Goal: Task Accomplishment & Management: Manage account settings

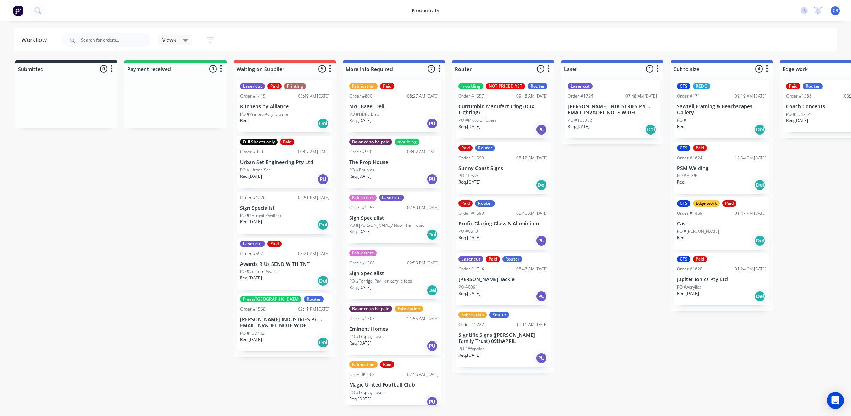
scroll to position [0, 95]
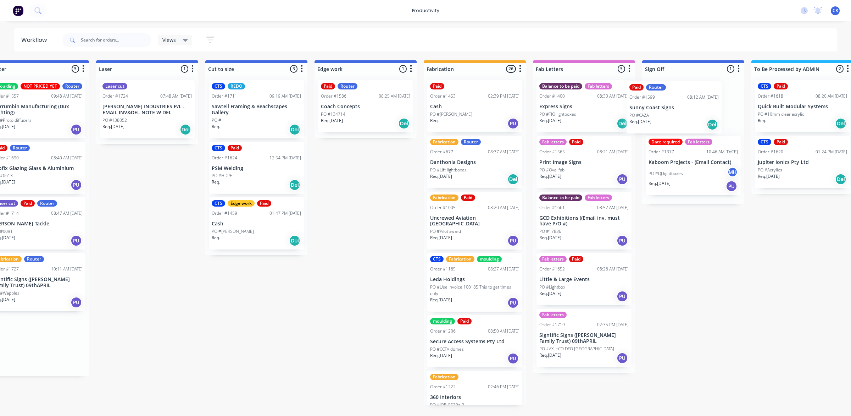
drag, startPoint x: 498, startPoint y: 169, endPoint x: 680, endPoint y: 104, distance: 193.2
click at [680, 105] on div "Submitted 0 Sort By Created date Required date Order number Customer name Most …" at bounding box center [377, 235] width 1697 height 351
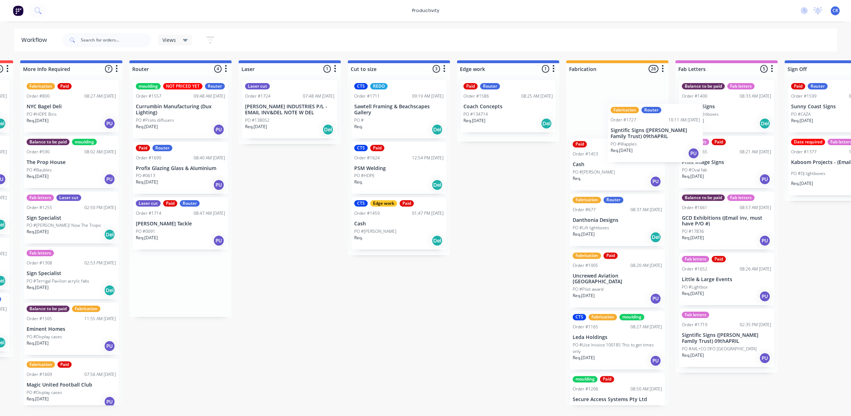
scroll to position [0, 323]
drag, startPoint x: 466, startPoint y: 289, endPoint x: 629, endPoint y: 139, distance: 221.4
click at [629, 139] on div "Submitted 0 Sort By Created date Required date Order number Customer name Most …" at bounding box center [520, 235] width 1697 height 351
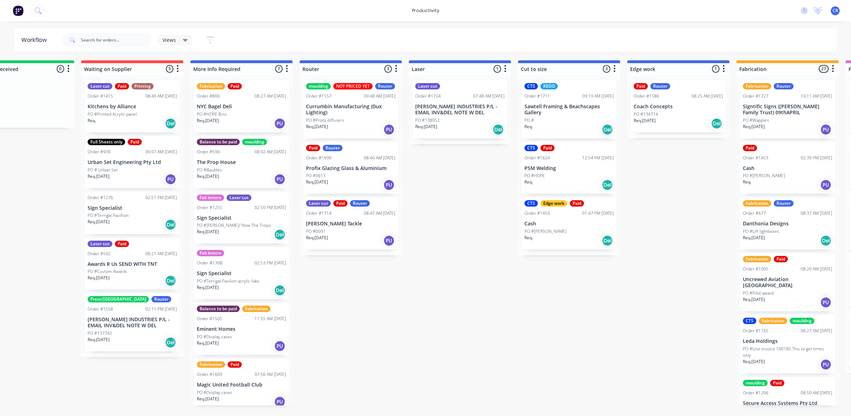
scroll to position [0, 146]
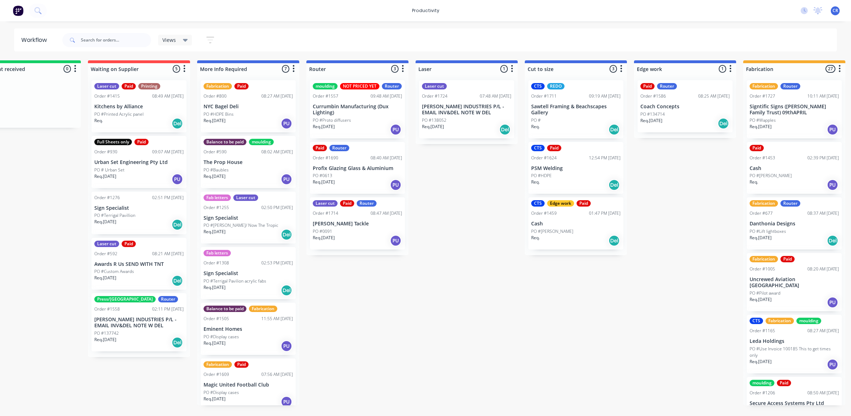
click at [330, 158] on div "Order #1690" at bounding box center [326, 158] width 26 height 6
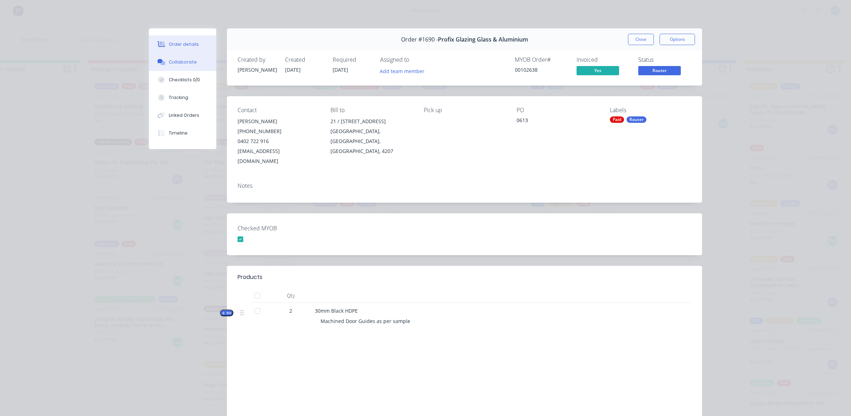
click at [182, 65] on div "Collaborate" at bounding box center [183, 62] width 28 height 6
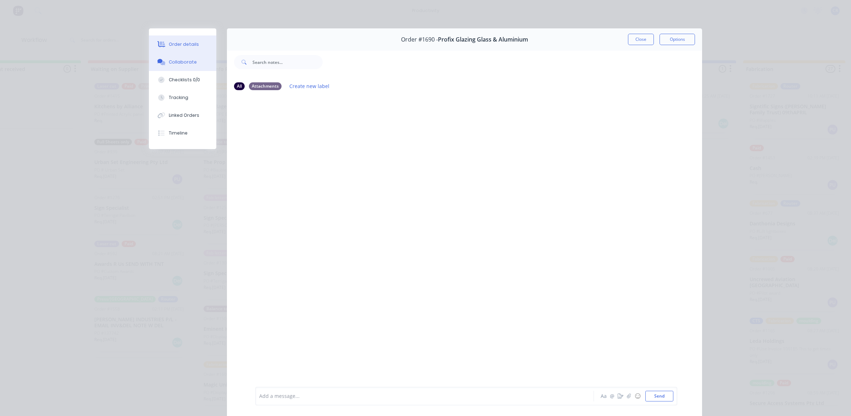
click at [184, 41] on div "Order details" at bounding box center [184, 44] width 30 height 6
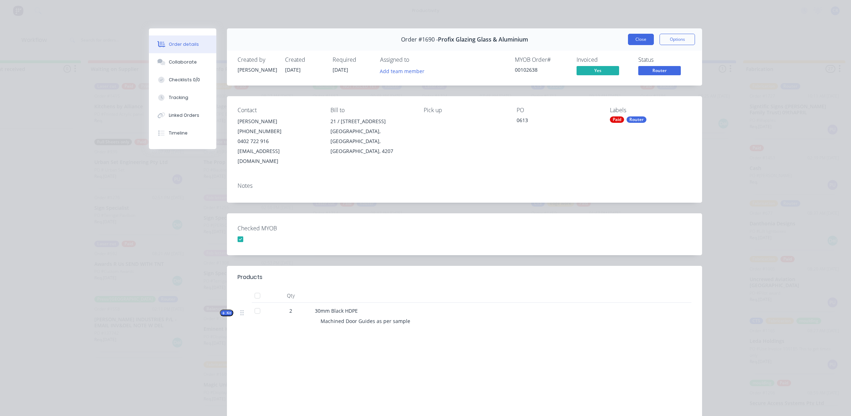
click at [646, 41] on button "Close" at bounding box center [641, 39] width 26 height 11
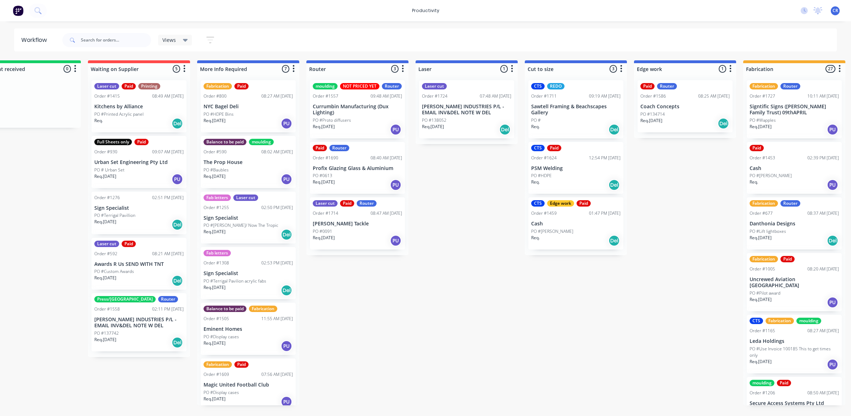
click at [360, 179] on div "Req. 25/09/25 PU" at bounding box center [357, 185] width 89 height 12
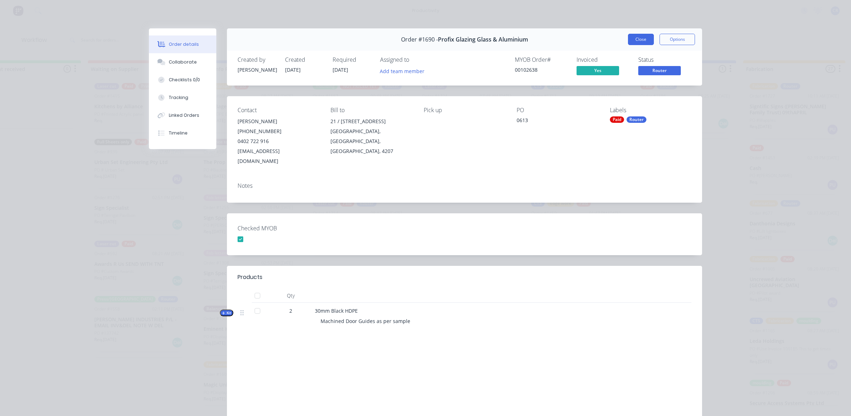
click at [637, 45] on button "Close" at bounding box center [641, 39] width 26 height 11
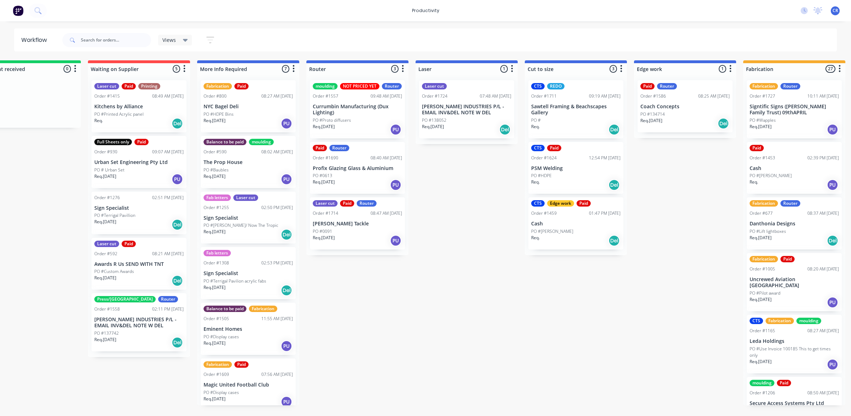
click at [466, 116] on div "Laser cut Order #1724 07:48 AM 30/09/25 TYREE INDUSTRIES P/L - EMAIL INV&DEL NO…" at bounding box center [466, 109] width 95 height 58
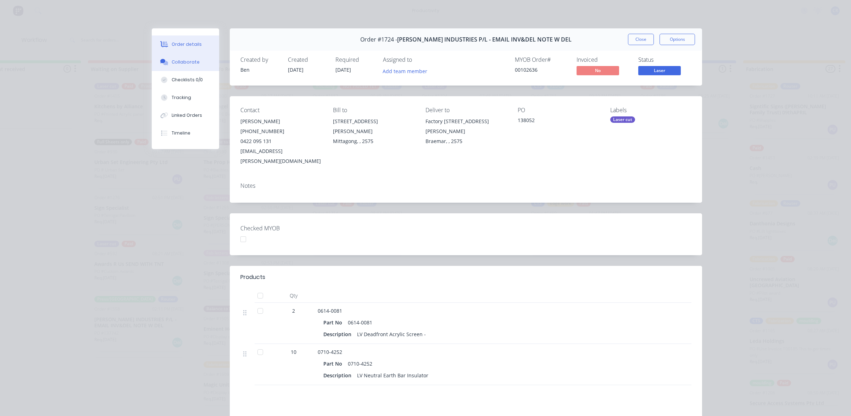
click at [194, 66] on button "Collaborate" at bounding box center [185, 62] width 67 height 18
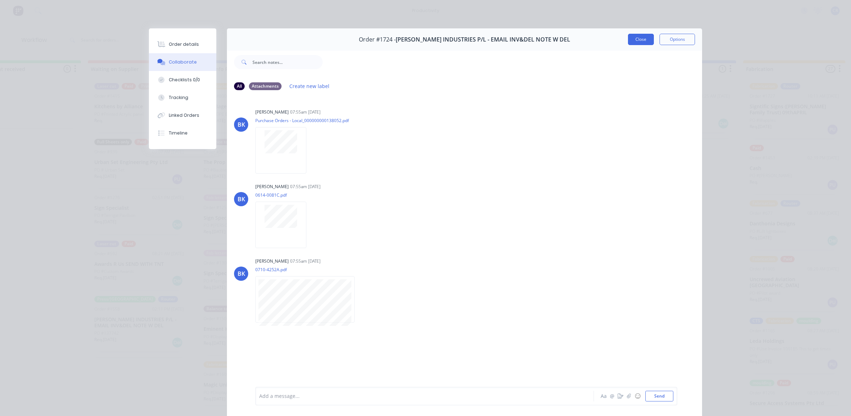
click at [630, 37] on button "Close" at bounding box center [641, 39] width 26 height 11
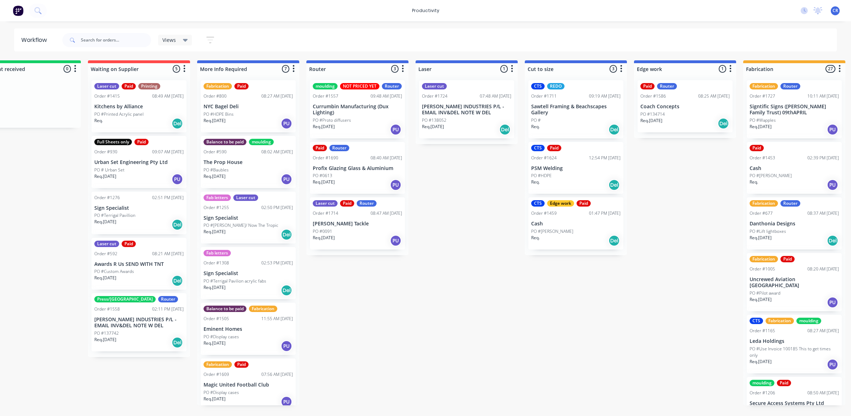
click at [368, 166] on p "Profix Glazing Glass & Aluminium" at bounding box center [357, 168] width 89 height 6
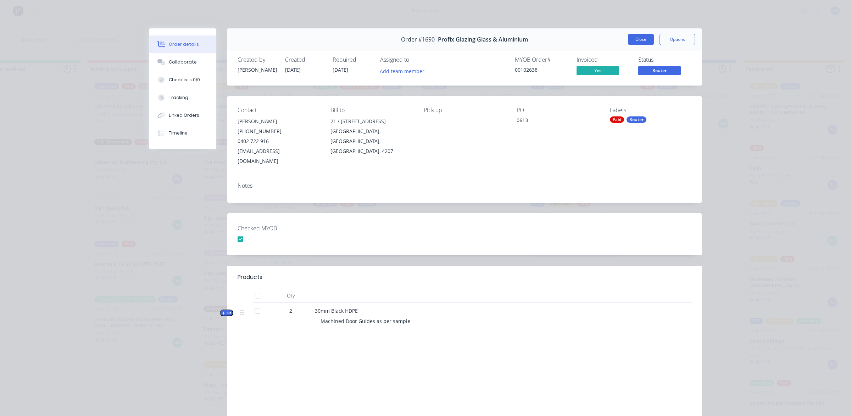
click at [628, 39] on button "Close" at bounding box center [641, 39] width 26 height 11
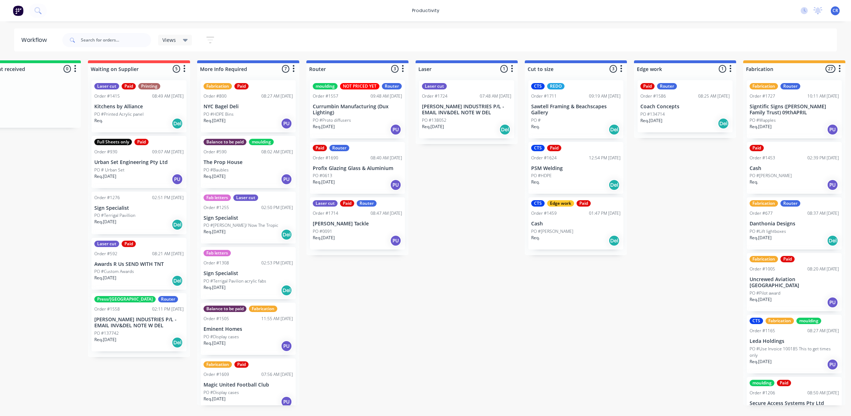
click at [579, 341] on div "Submitted 0 Sort By Created date Required date Order number Customer name Most …" at bounding box center [697, 235] width 1697 height 351
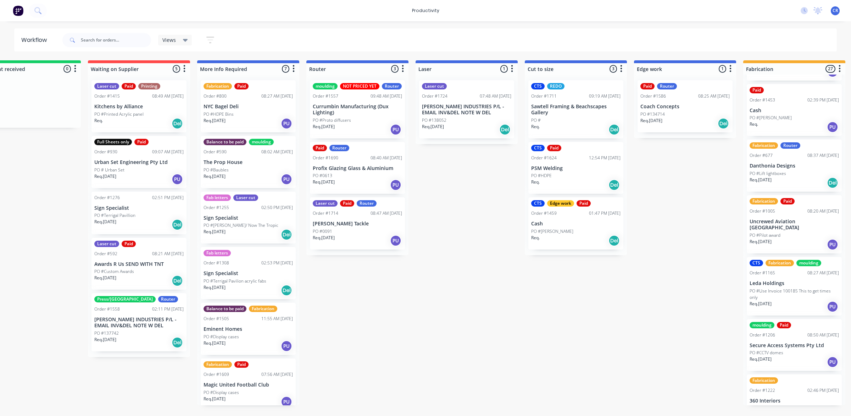
scroll to position [0, 0]
